Goal: Information Seeking & Learning: Understand process/instructions

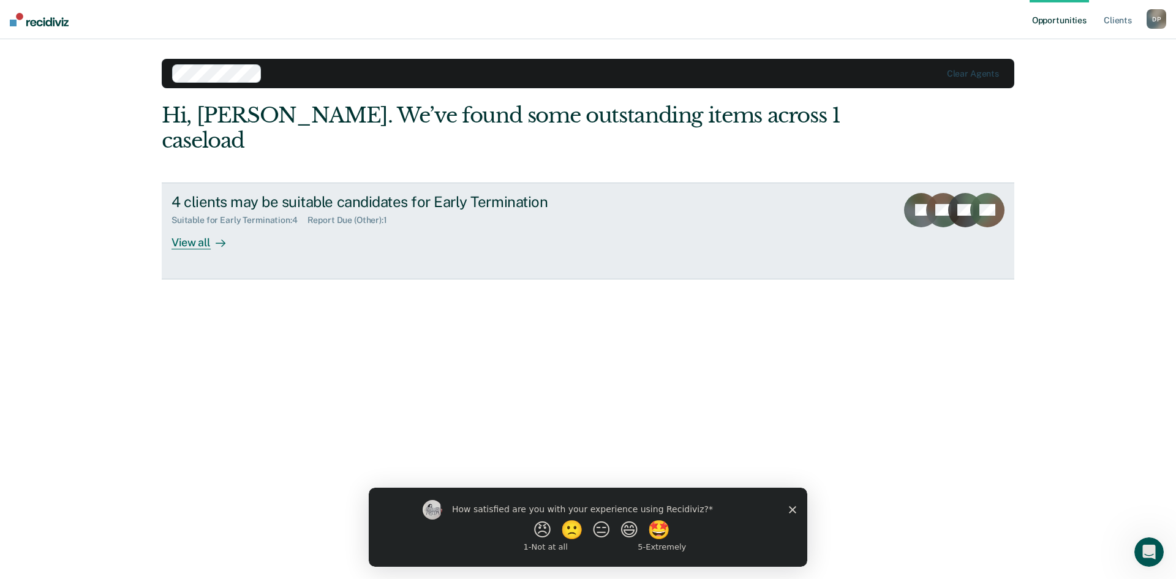
click at [194, 225] on div "View all" at bounding box center [205, 237] width 69 height 24
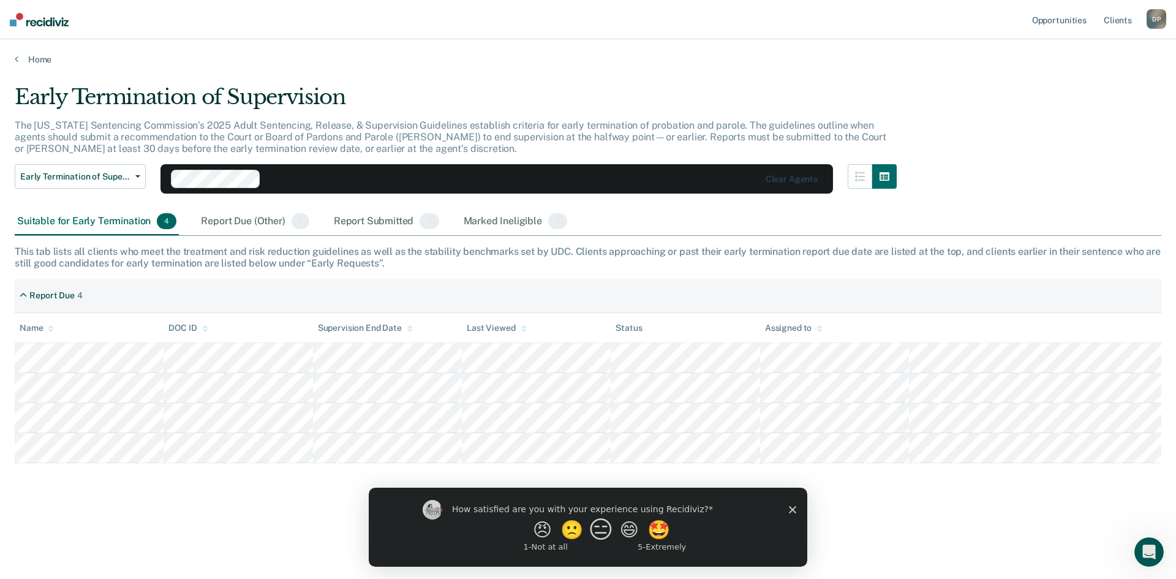
click at [601, 535] on button "😑" at bounding box center [603, 529] width 29 height 24
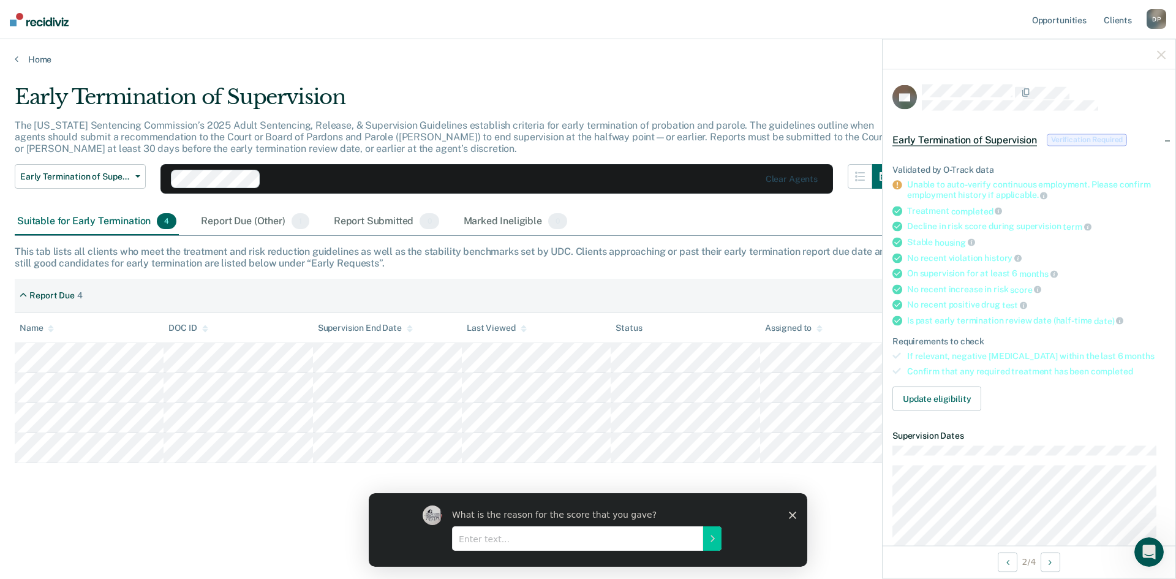
click at [987, 255] on span "history" at bounding box center [1002, 258] width 37 height 10
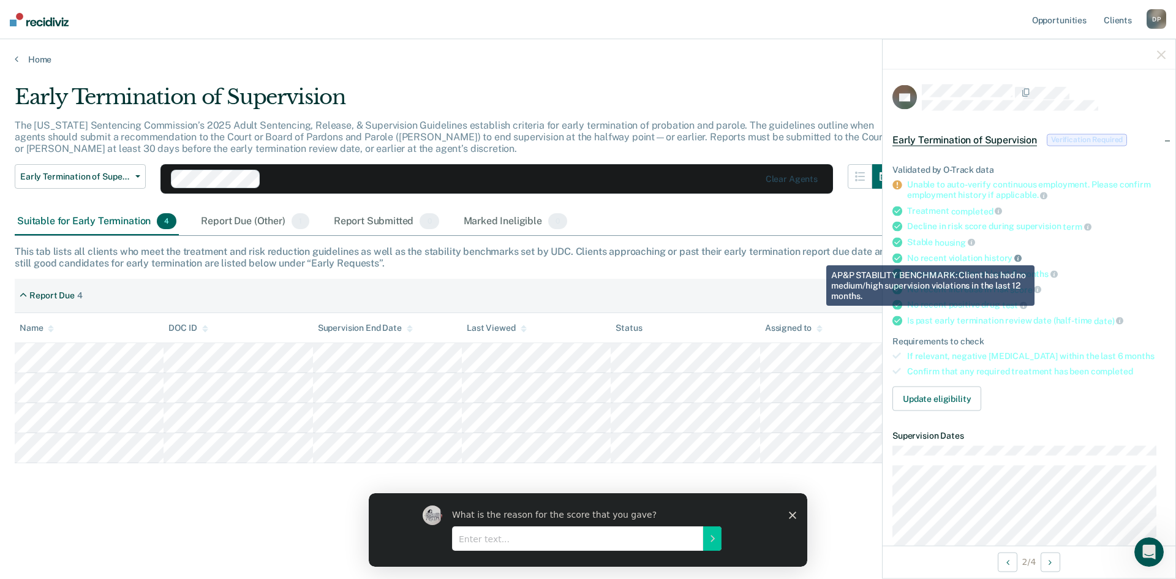
click at [1014, 256] on icon at bounding box center [1017, 257] width 7 height 7
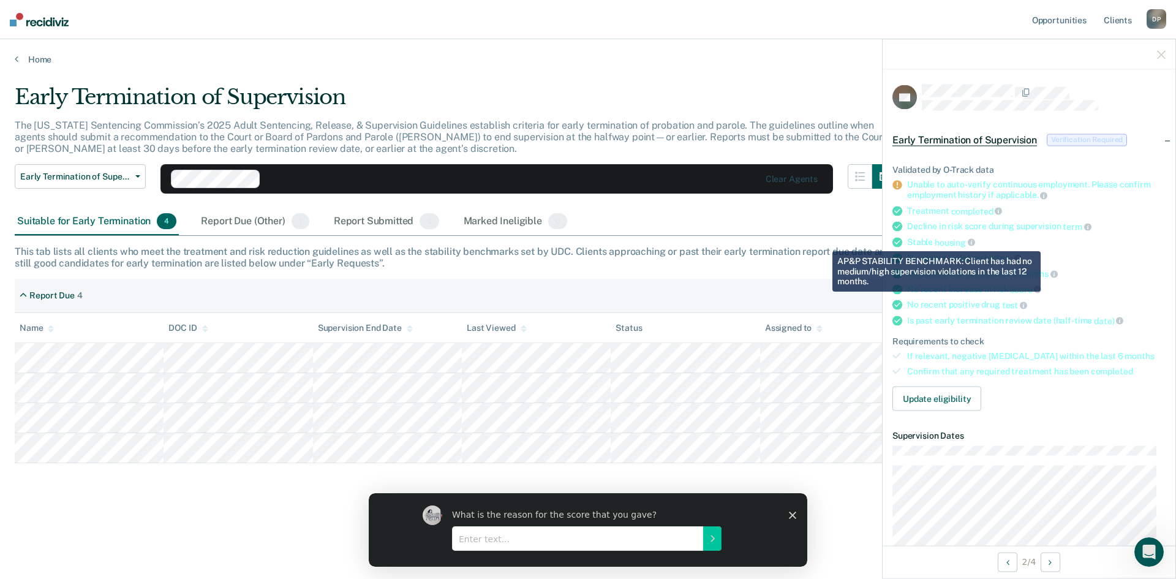
click at [1097, 271] on div "On supervision for at least 6 months" at bounding box center [1036, 273] width 258 height 11
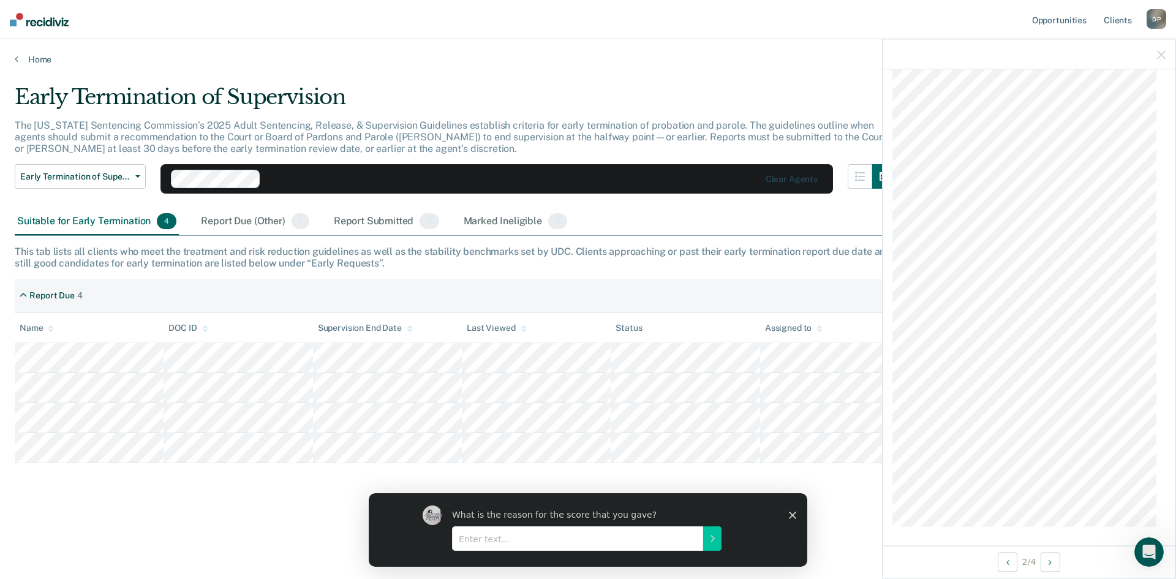
scroll to position [692, 0]
click at [1158, 52] on icon "button" at bounding box center [1161, 54] width 9 height 9
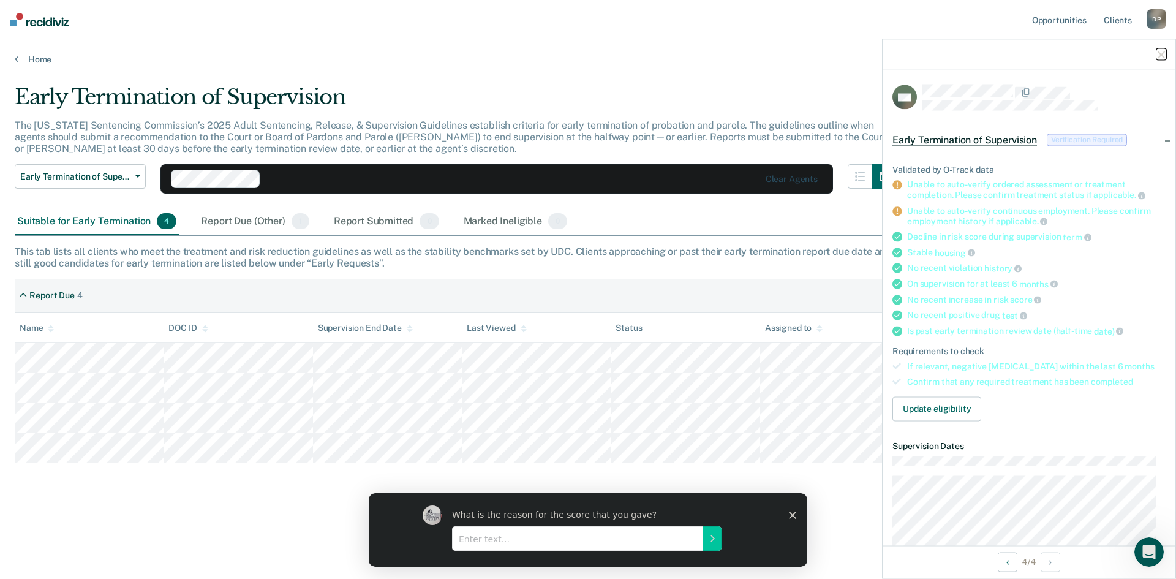
click at [1161, 56] on icon "button" at bounding box center [1161, 54] width 9 height 9
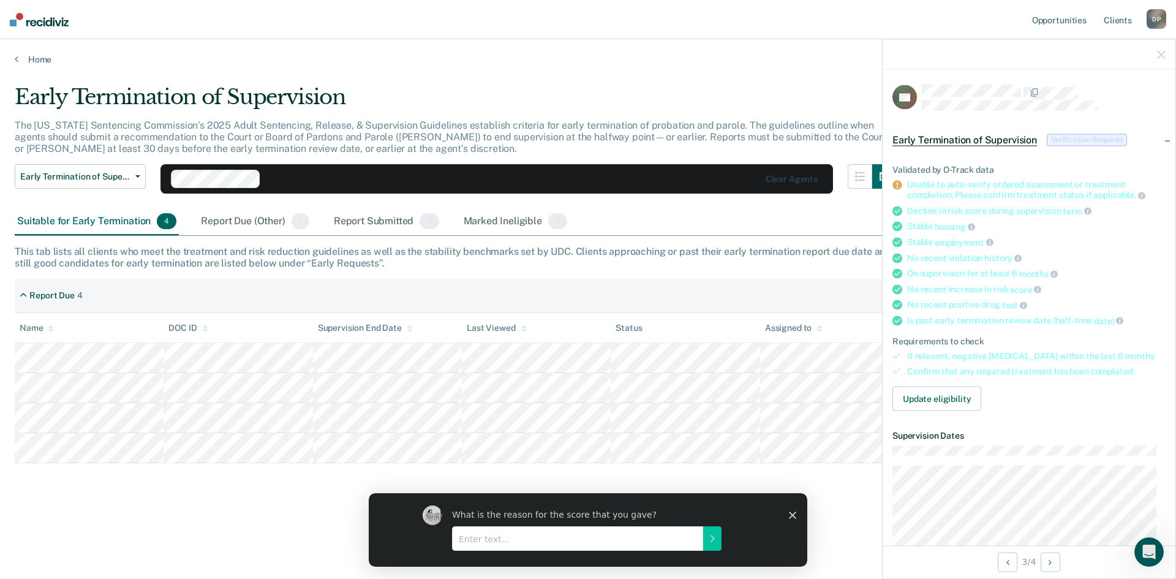
click at [1156, 56] on div at bounding box center [1029, 54] width 293 height 31
click at [1161, 51] on icon "button" at bounding box center [1161, 54] width 9 height 9
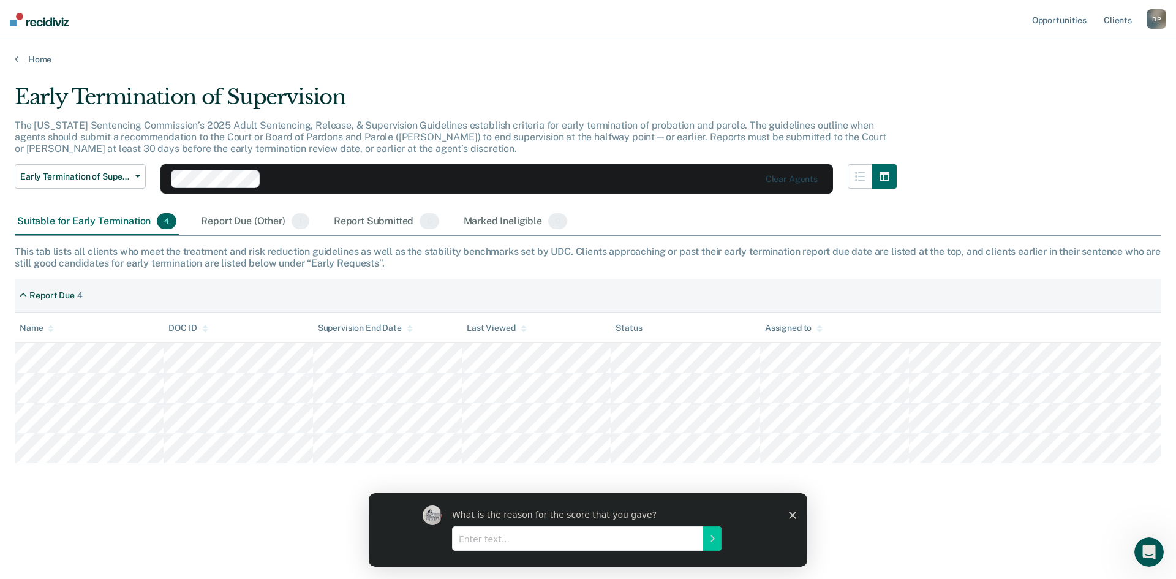
drag, startPoint x: 1016, startPoint y: 130, endPoint x: 908, endPoint y: 51, distance: 133.3
click at [908, 51] on div "Home" at bounding box center [588, 52] width 1176 height 26
drag, startPoint x: 946, startPoint y: 67, endPoint x: 939, endPoint y: 68, distance: 7.5
drag, startPoint x: 939, startPoint y: 68, endPoint x: 842, endPoint y: 67, distance: 97.4
click at [842, 67] on main "Early Termination of Supervision The [US_STATE] Sentencing Commission’s 2025 Ad…" at bounding box center [588, 320] width 1176 height 510
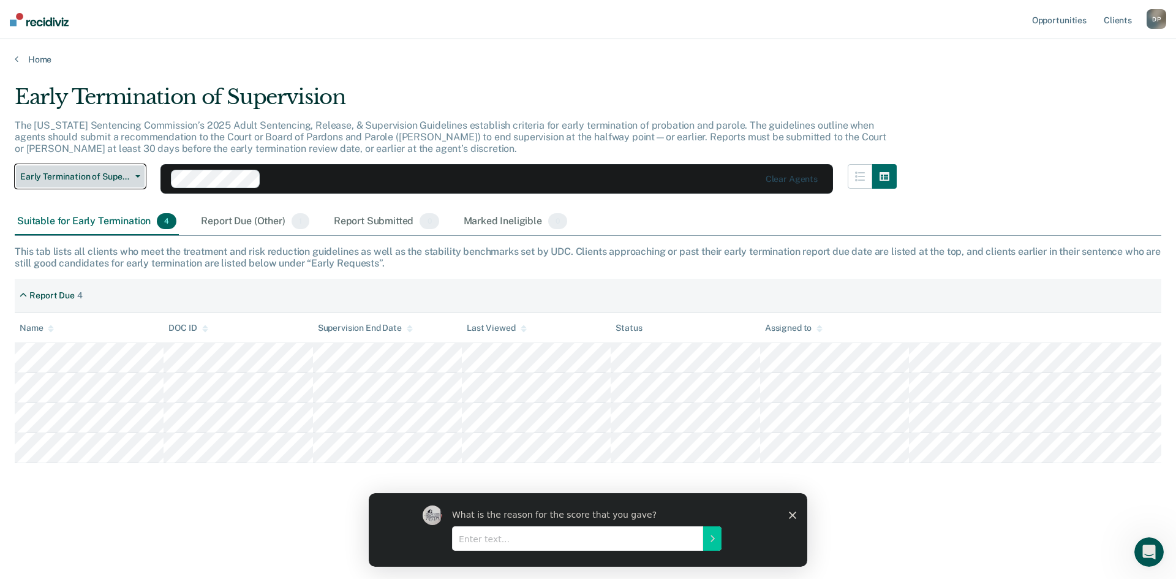
click at [98, 171] on span "Early Termination of Supervision" at bounding box center [75, 176] width 110 height 10
click at [100, 174] on span "Early Termination of Supervision" at bounding box center [75, 176] width 110 height 10
